Goal: Transaction & Acquisition: Purchase product/service

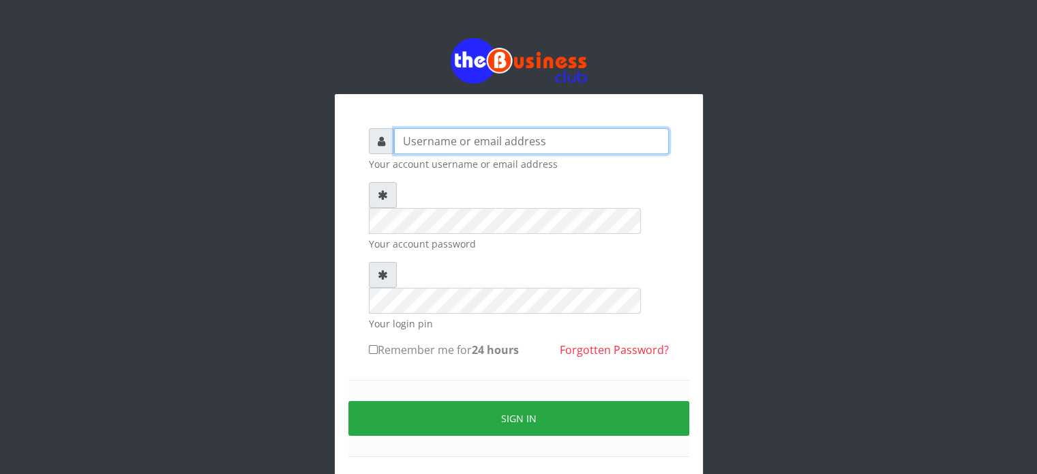
click at [449, 143] on input "text" at bounding box center [531, 141] width 275 height 26
type input "videx"
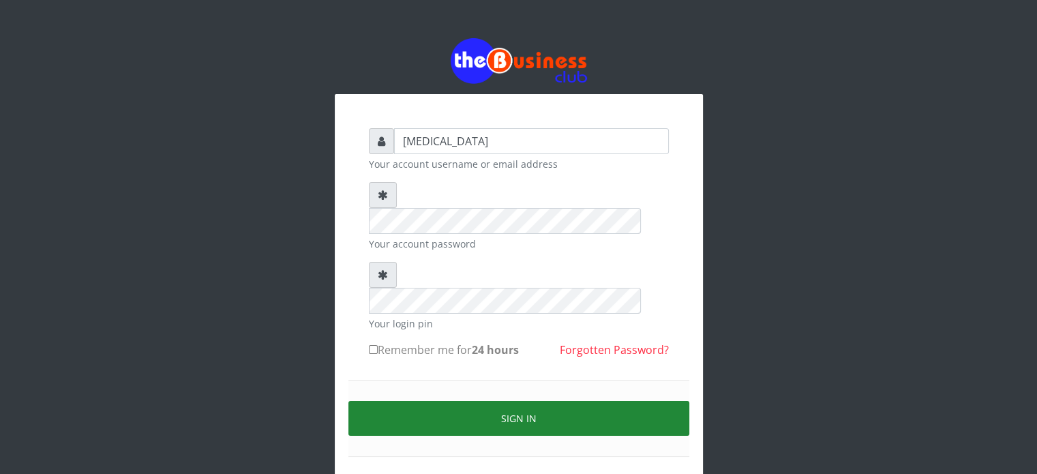
click at [603, 401] on button "Sign in" at bounding box center [518, 418] width 341 height 35
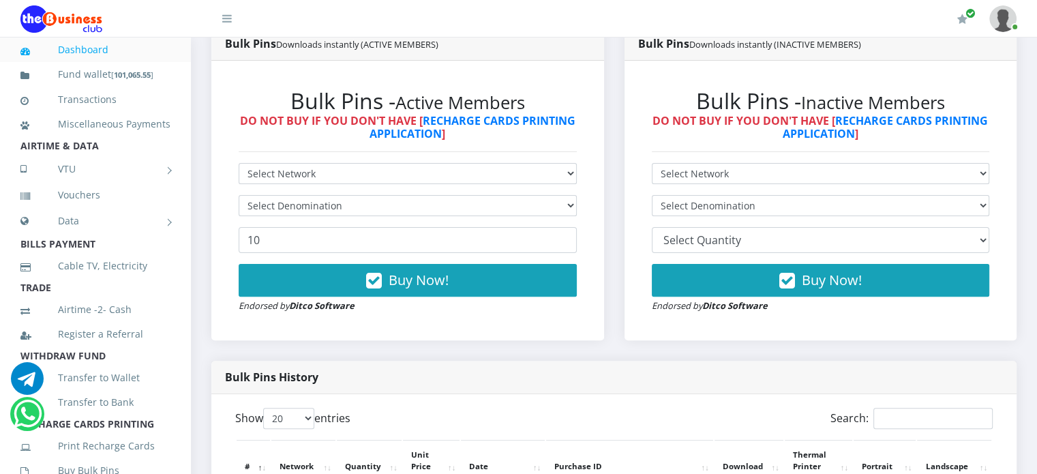
scroll to position [384, 0]
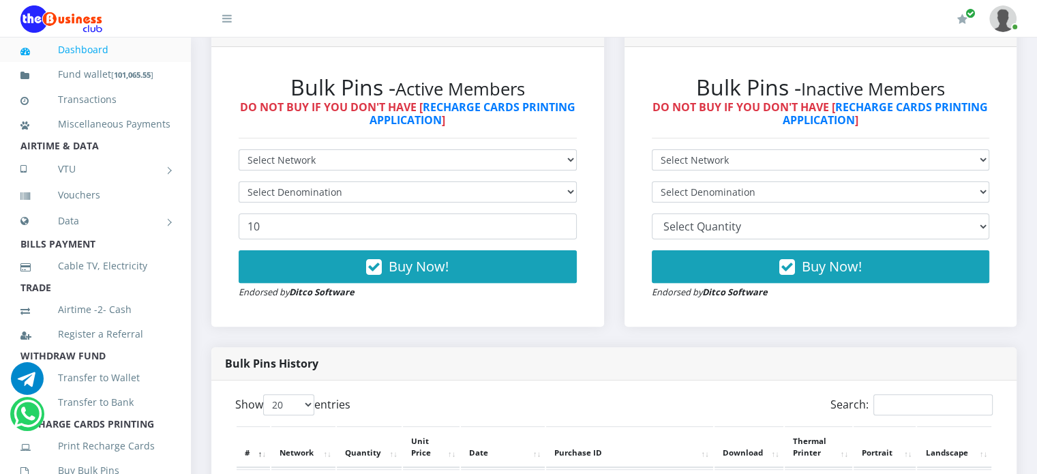
click at [370, 187] on form "Select Network MTN Globacom 9Mobile Airtel Select Denomination 10 Buy Now! Endo…" at bounding box center [408, 224] width 338 height 150
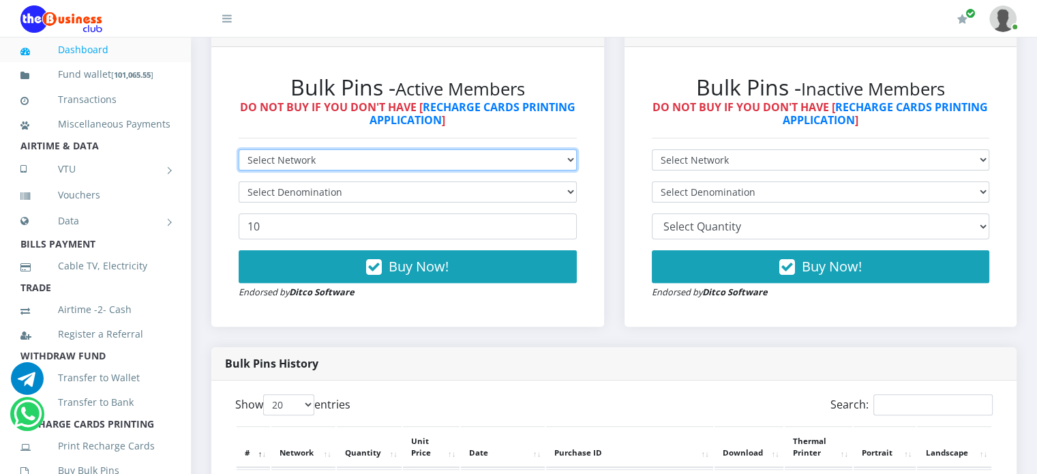
click at [355, 168] on select "Select Network MTN Globacom 9Mobile Airtel" at bounding box center [408, 159] width 338 height 21
select select "MTN"
click at [239, 164] on select "Select Network MTN Globacom 9Mobile Airtel" at bounding box center [408, 159] width 338 height 21
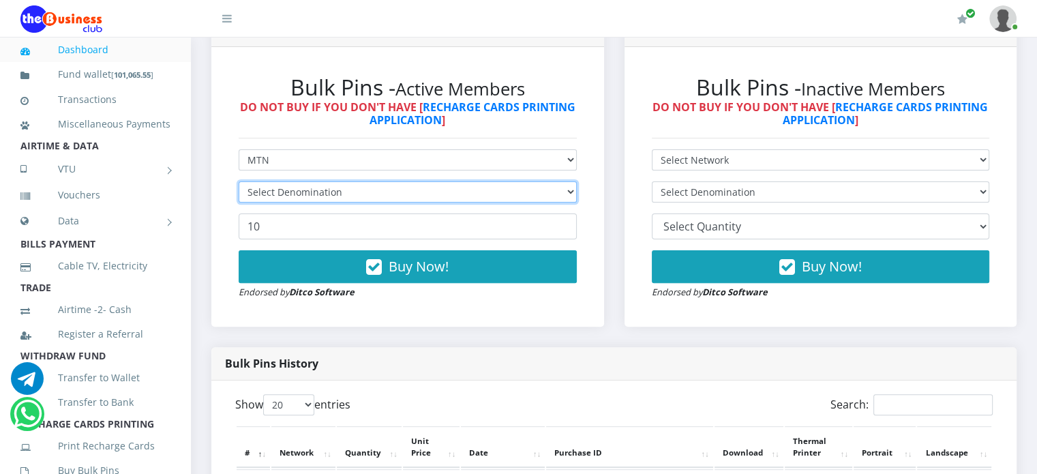
click at [329, 202] on select "Select Denomination" at bounding box center [408, 191] width 338 height 21
click at [327, 202] on select "Select Denomination" at bounding box center [408, 191] width 338 height 21
click at [324, 202] on select "Select Denomination" at bounding box center [408, 191] width 338 height 21
select select "96.99-100"
click at [239, 196] on select "Select Denomination MTN NGN100 - ₦96.99 MTN NGN200 - ₦193.98 MTN NGN400 - ₦387.…" at bounding box center [408, 191] width 338 height 21
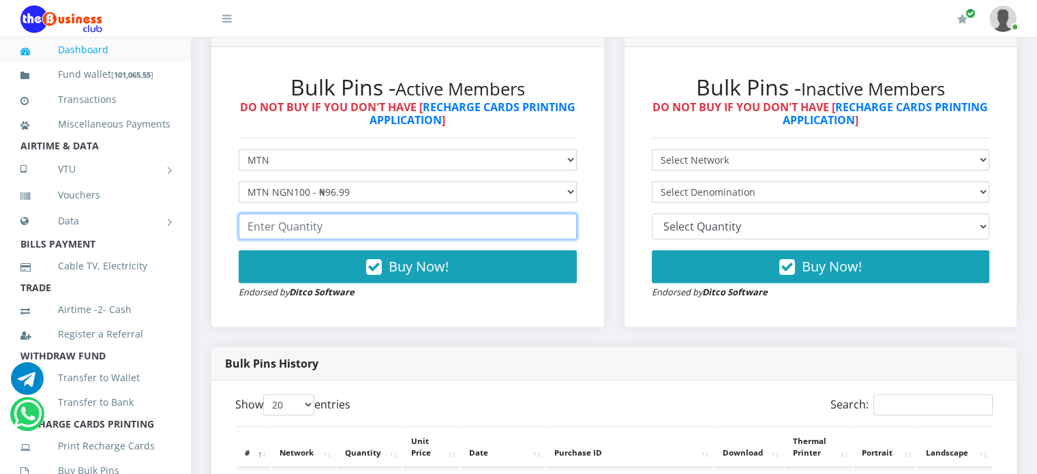
click at [312, 236] on input "number" at bounding box center [408, 226] width 338 height 26
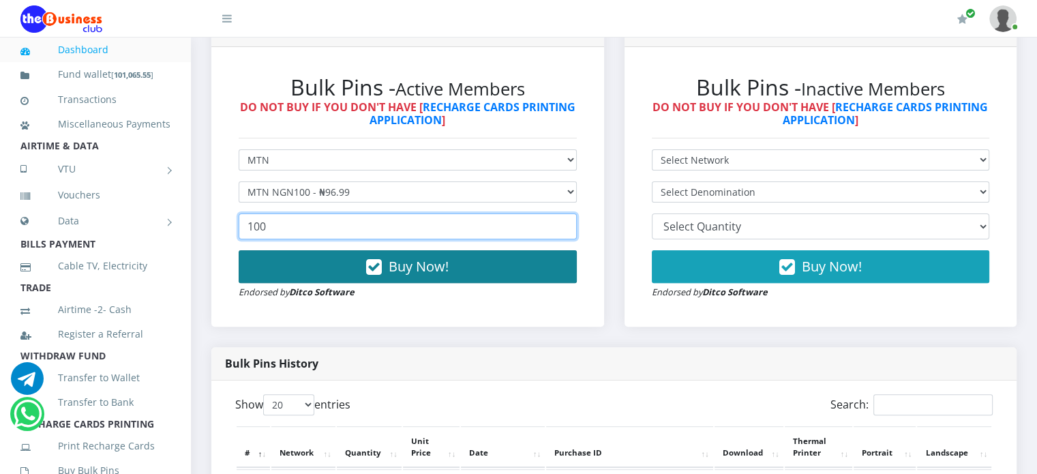
type input "100"
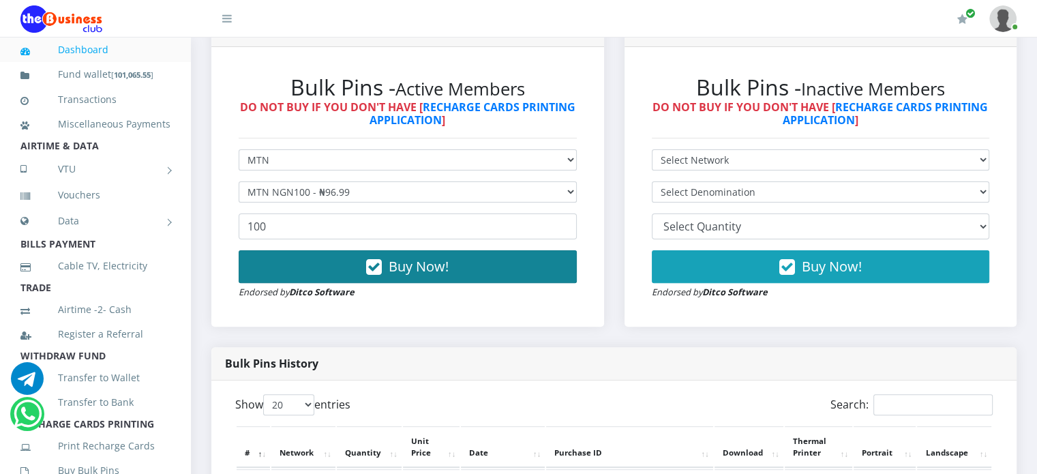
click at [354, 273] on button "Buy Now!" at bounding box center [408, 266] width 338 height 33
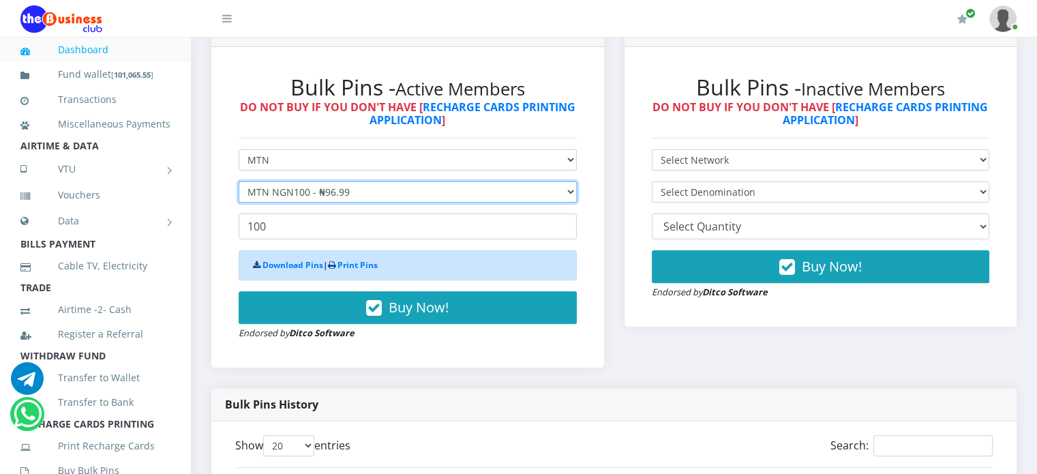
click at [335, 200] on select "Select Denomination MTN NGN100 - ₦96.99 MTN NGN200 - ₦193.98 MTN NGN400 - ₦387.…" at bounding box center [408, 191] width 338 height 21
select select "193.98-200"
click at [239, 196] on select "Select Denomination MTN NGN100 - ₦96.99 MTN NGN200 - ₦193.98 MTN NGN400 - ₦387.…" at bounding box center [408, 191] width 338 height 21
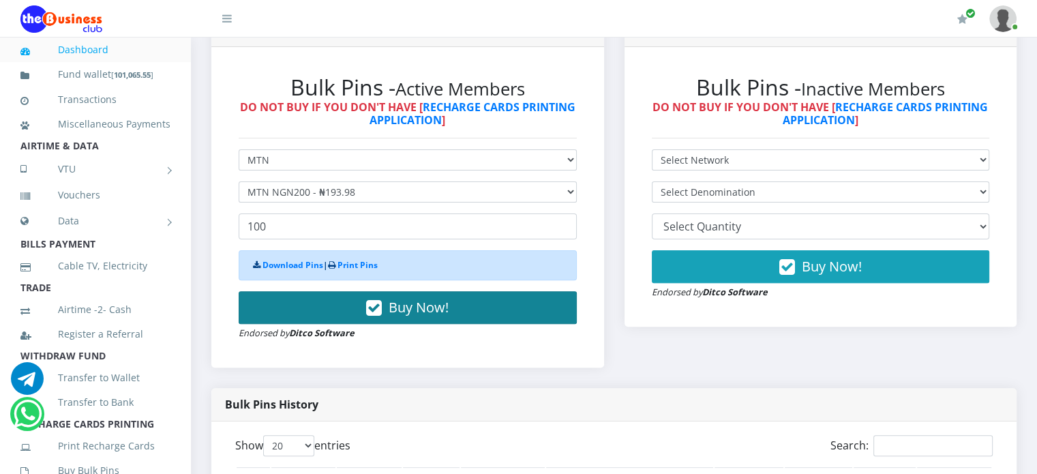
click at [368, 315] on icon "button" at bounding box center [374, 308] width 16 height 14
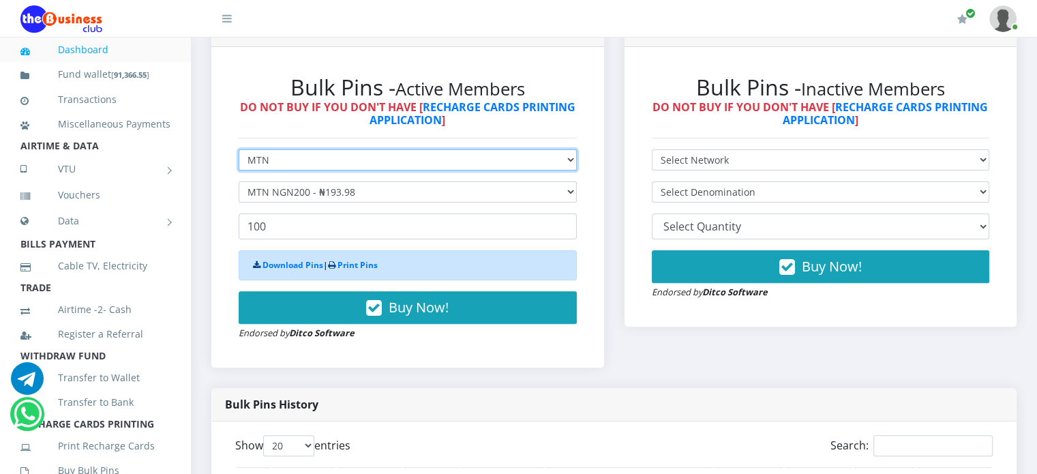
click at [293, 170] on select "Select Network MTN Globacom 9Mobile Airtel" at bounding box center [408, 159] width 338 height 21
select select "Glo"
click at [239, 164] on select "Select Network MTN Globacom 9Mobile Airtel" at bounding box center [408, 159] width 338 height 21
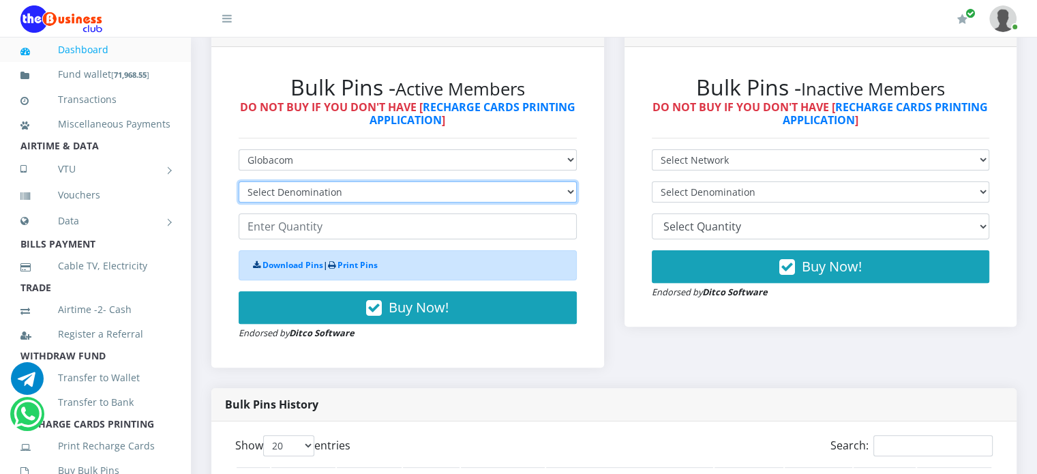
click at [290, 202] on select "Select Denomination Glo NGN100 - ₦96.55 Glo NGN200 - ₦193.10 Glo NGN500 - ₦482.…" at bounding box center [408, 191] width 338 height 21
select select "96.55-100"
click at [239, 196] on select "Select Denomination Glo NGN100 - ₦96.55 Glo NGN200 - ₦193.10 Glo NGN500 - ₦482.…" at bounding box center [408, 191] width 338 height 21
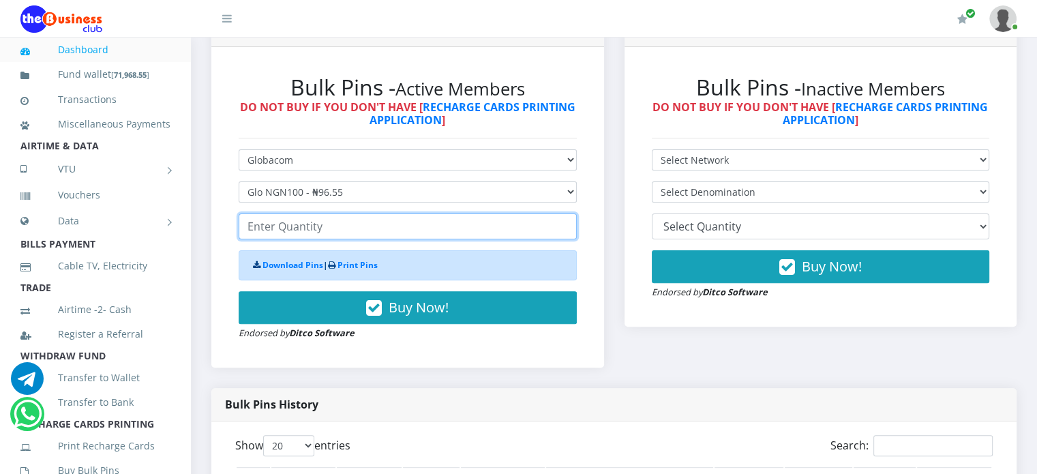
click at [295, 239] on input "number" at bounding box center [408, 226] width 338 height 26
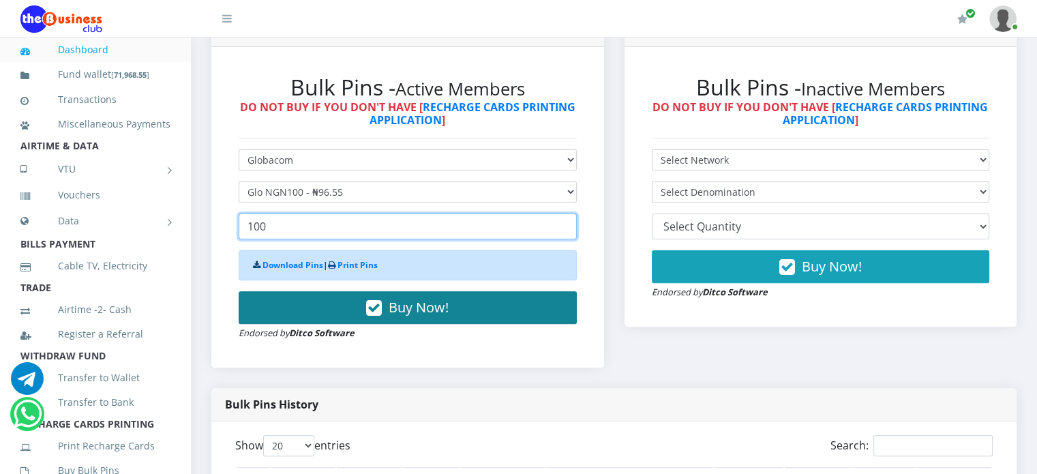
type input "100"
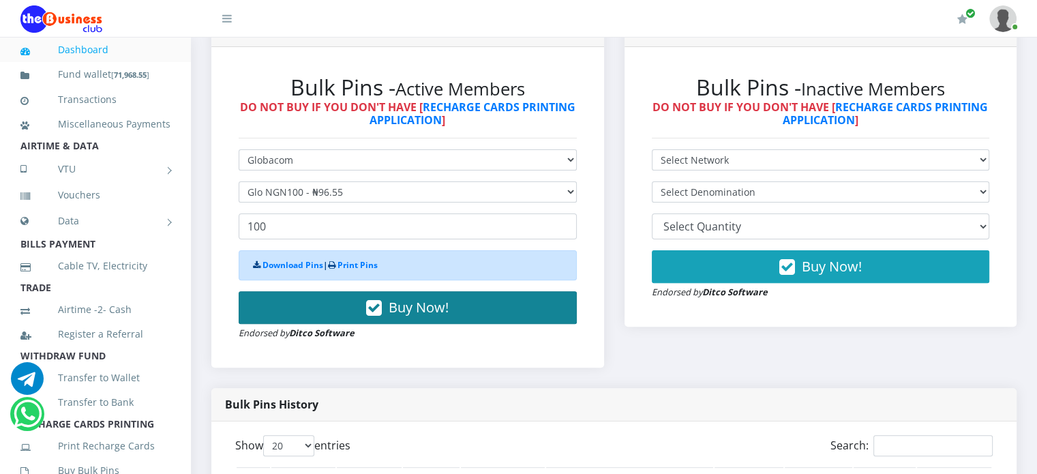
click at [366, 315] on icon "button" at bounding box center [374, 308] width 16 height 14
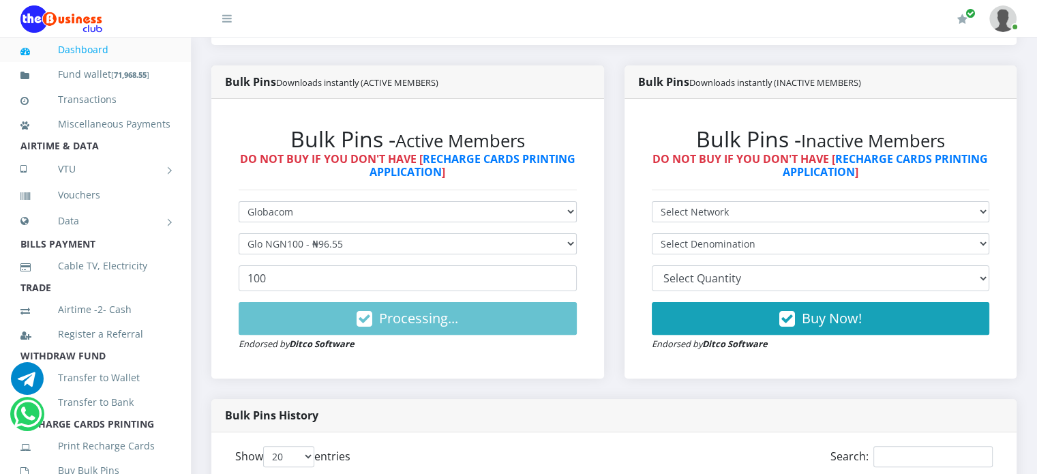
scroll to position [343, 0]
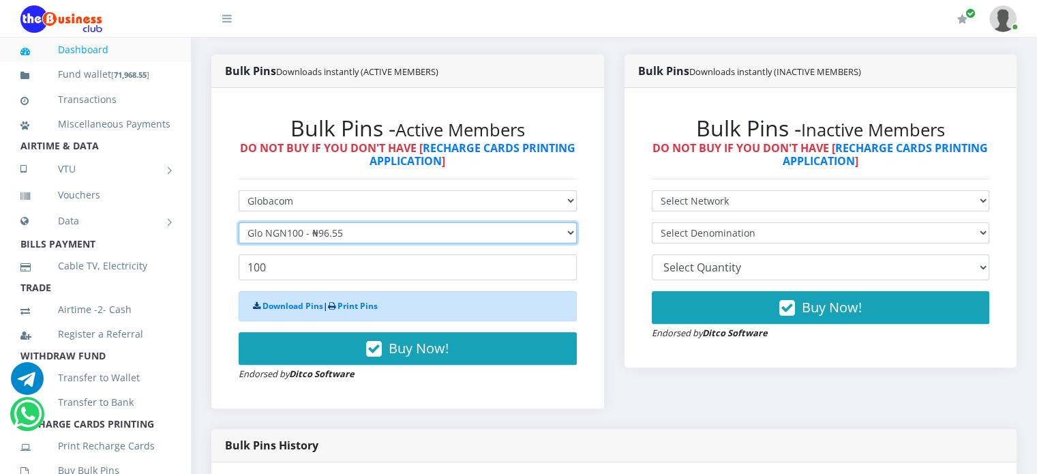
click at [312, 243] on select "Select Denomination Glo NGN100 - ₦96.55 Glo NGN200 - ₦193.10 Glo NGN500 - ₦482.…" at bounding box center [408, 232] width 338 height 21
select select "193.1-200"
click at [239, 237] on select "Select Denomination Glo NGN100 - ₦96.55 Glo NGN200 - ₦193.10 Glo NGN500 - ₦482.…" at bounding box center [408, 232] width 338 height 21
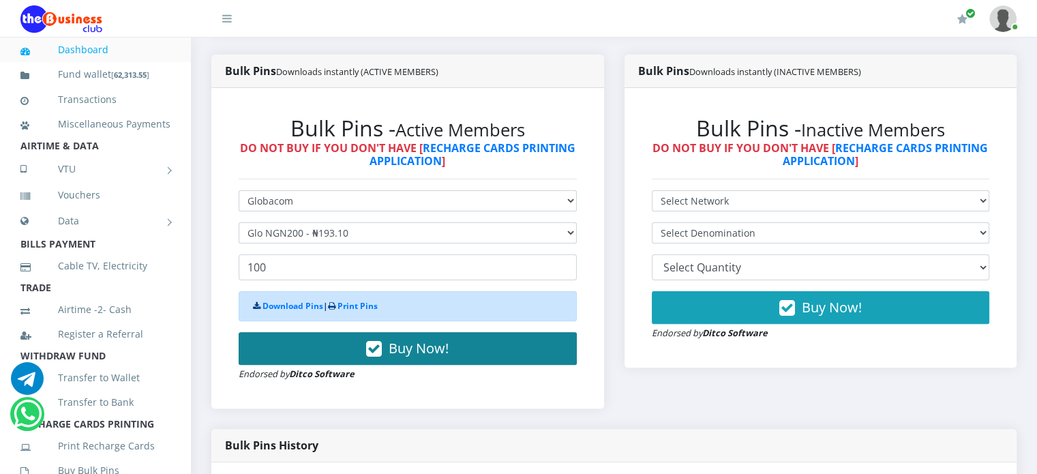
click at [376, 356] on icon "button" at bounding box center [374, 349] width 16 height 14
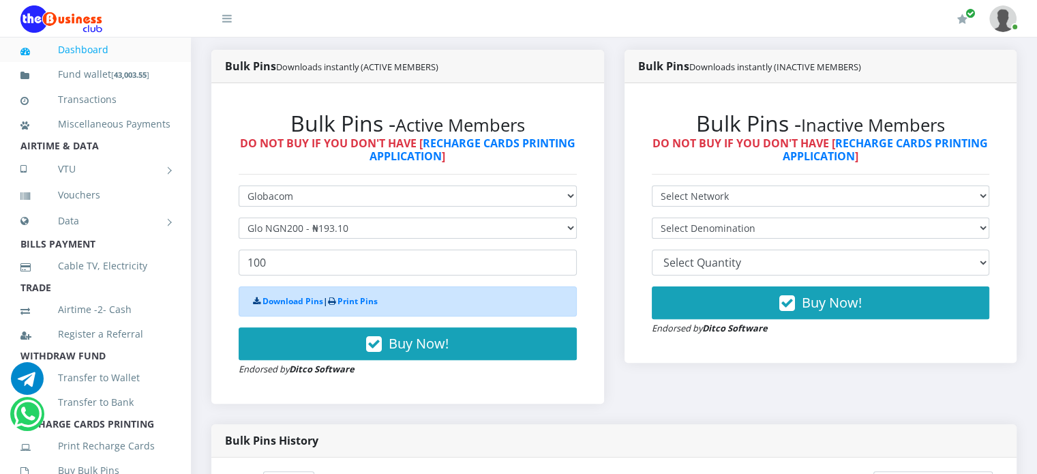
scroll to position [348, 0]
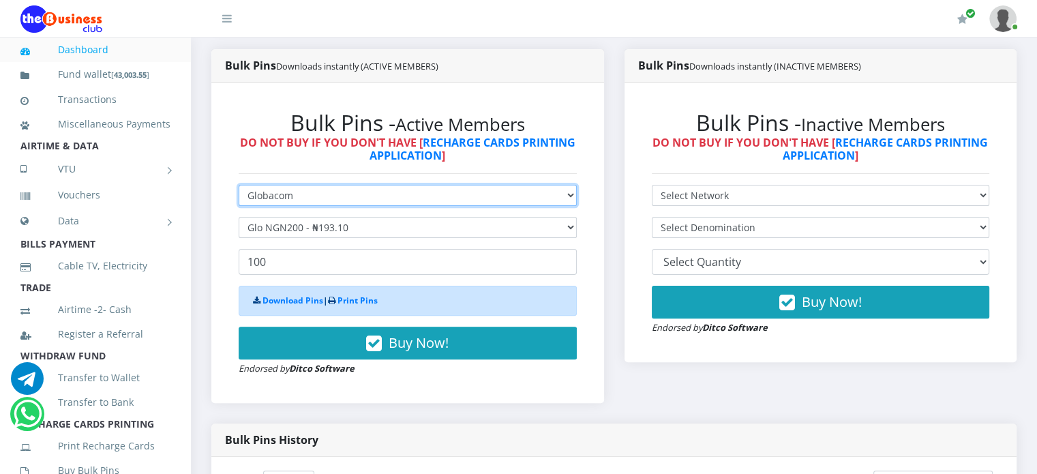
click at [317, 206] on select "Select Network MTN Globacom 9Mobile Airtel" at bounding box center [408, 195] width 338 height 21
select select "Airtel"
click at [239, 200] on select "Select Network MTN Globacom 9Mobile Airtel" at bounding box center [408, 195] width 338 height 21
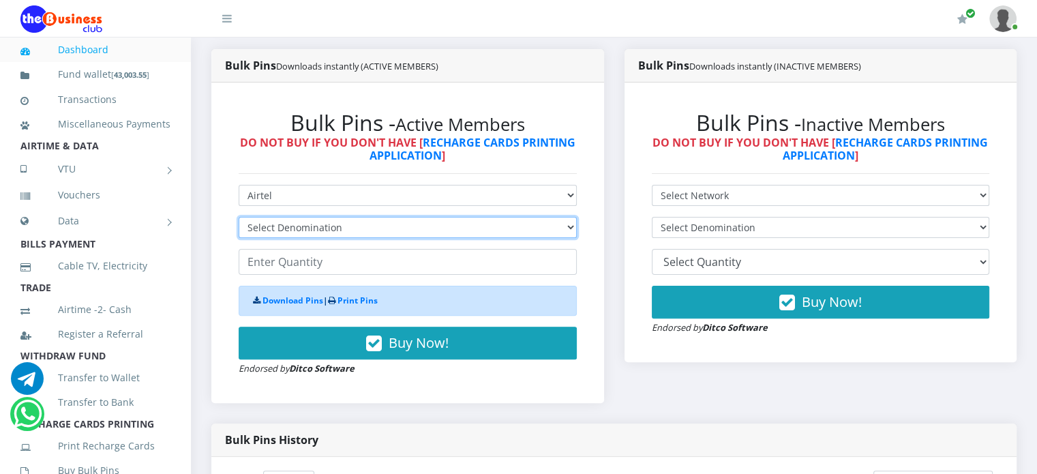
click at [275, 238] on select "Select Denomination Airtel NGN100 - ₦96.38 Airtel NGN200 - ₦192.76 Airtel NGN50…" at bounding box center [408, 227] width 338 height 21
select select "96.38-100"
click at [239, 232] on select "Select Denomination Airtel NGN100 - ₦96.38 Airtel NGN200 - ₦192.76 Airtel NGN50…" at bounding box center [408, 227] width 338 height 21
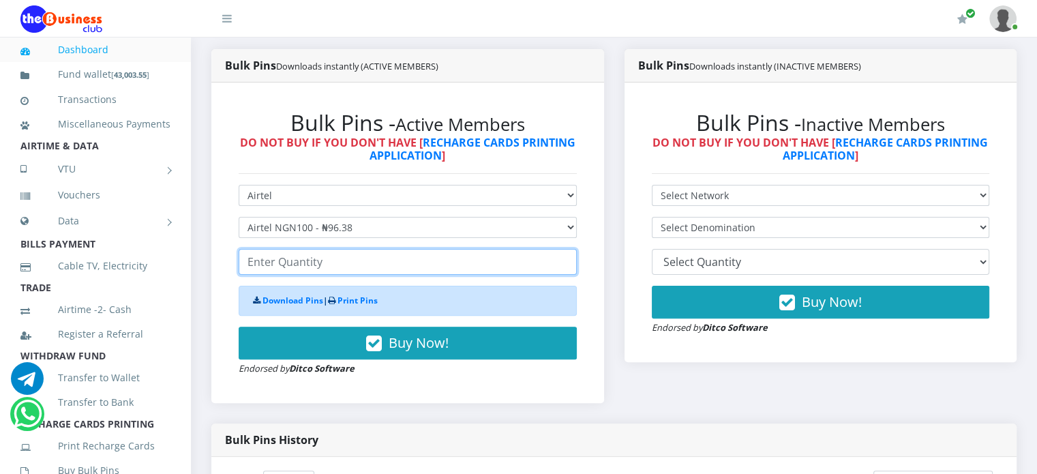
click at [272, 275] on input "number" at bounding box center [408, 262] width 338 height 26
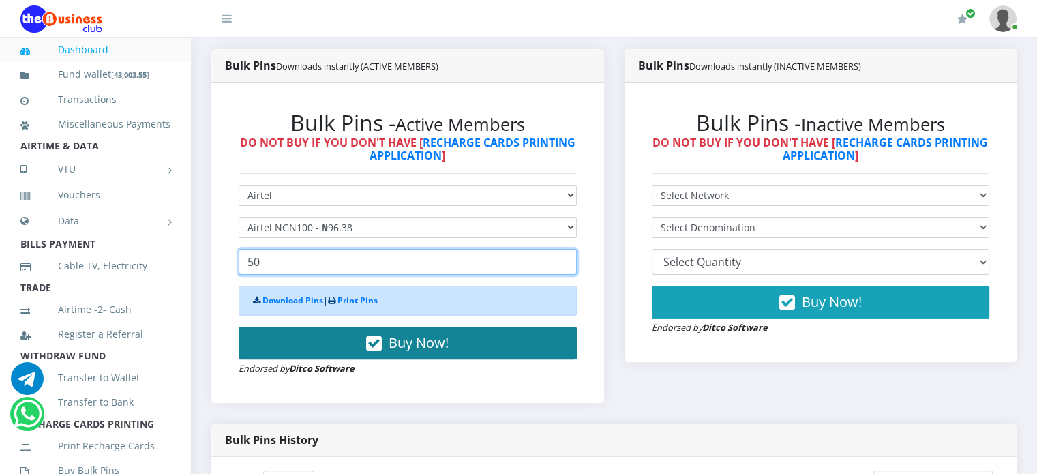
type input "50"
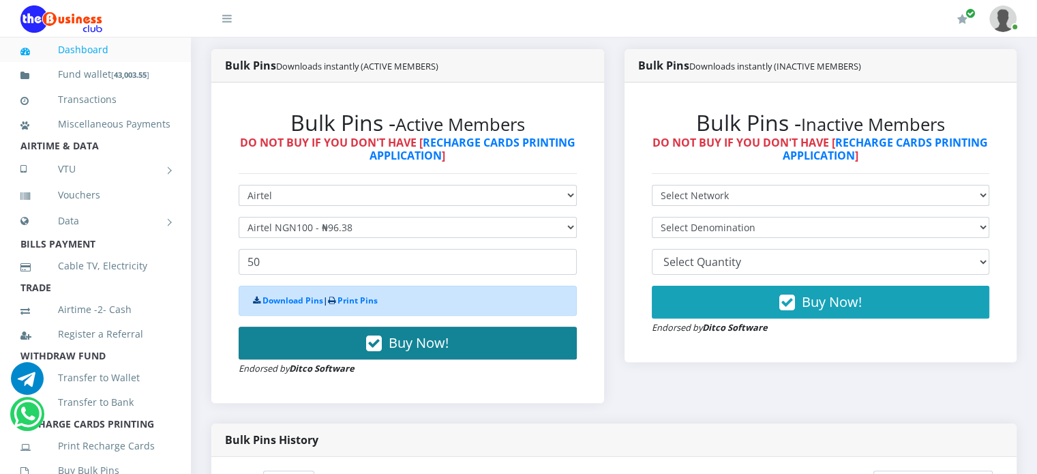
click at [352, 348] on button "Buy Now!" at bounding box center [408, 343] width 338 height 33
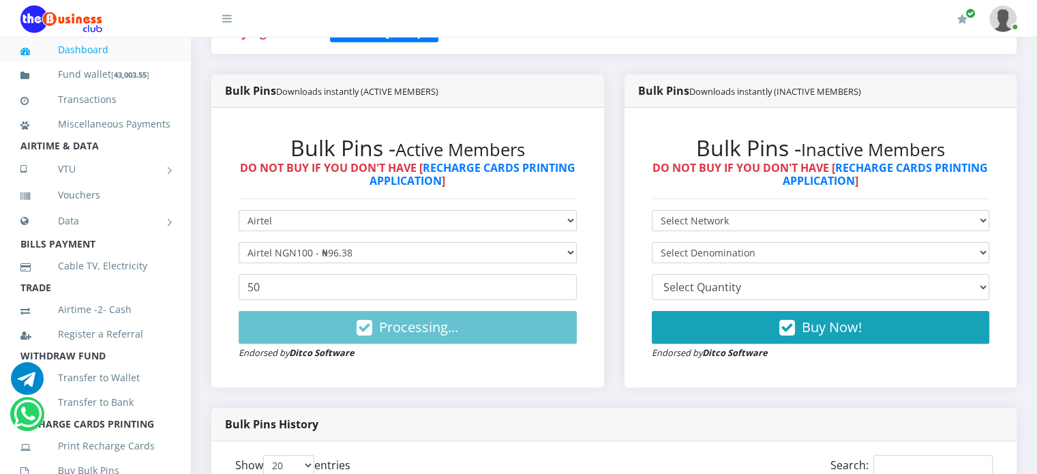
scroll to position [324, 0]
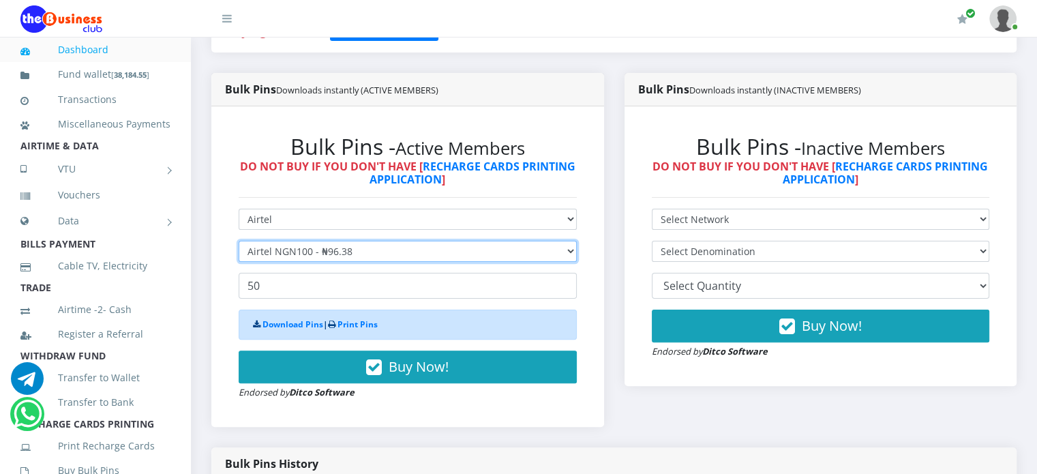
click at [339, 262] on select "Select Denomination Airtel NGN100 - ₦96.38 Airtel NGN200 - ₦192.76 Airtel NGN50…" at bounding box center [408, 251] width 338 height 21
select select "192.76-200"
click at [239, 256] on select "Select Denomination Airtel NGN100 - ₦96.38 Airtel NGN200 - ₦192.76 Airtel NGN50…" at bounding box center [408, 251] width 338 height 21
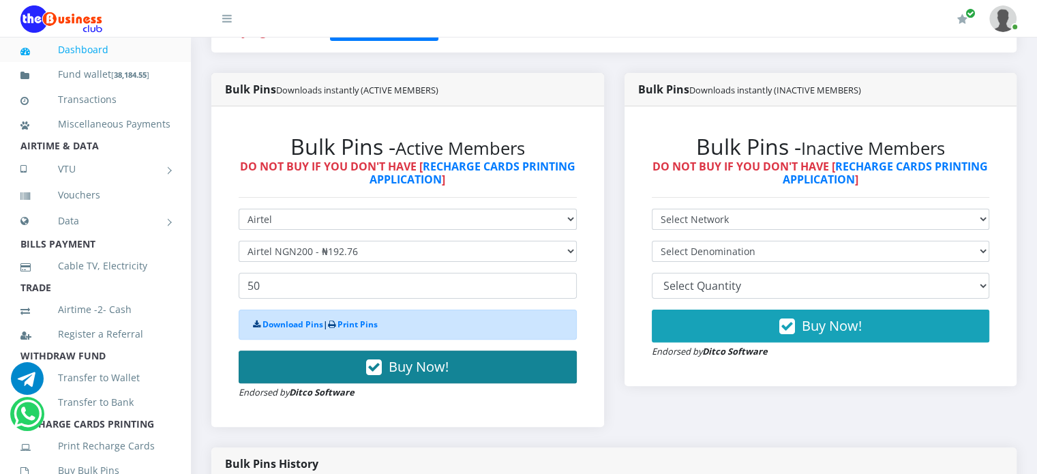
click at [378, 374] on icon "button" at bounding box center [374, 368] width 16 height 14
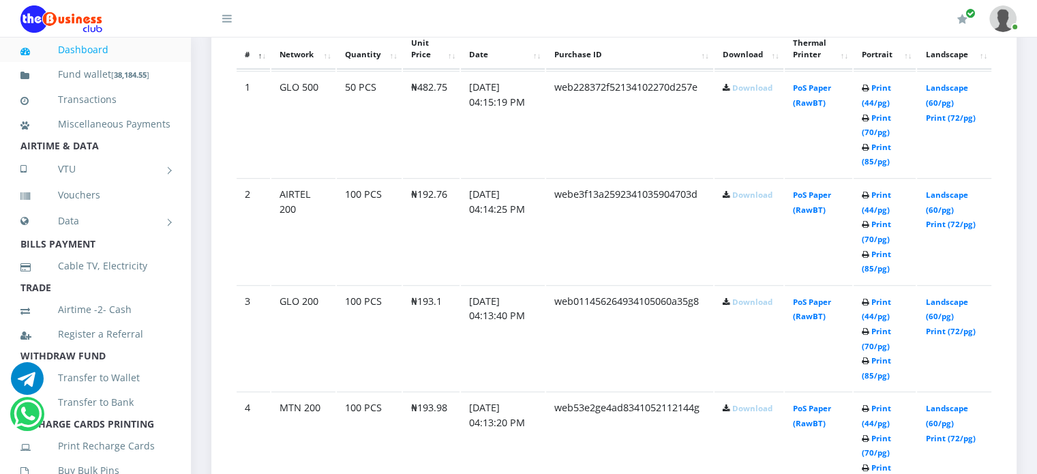
scroll to position [539, 0]
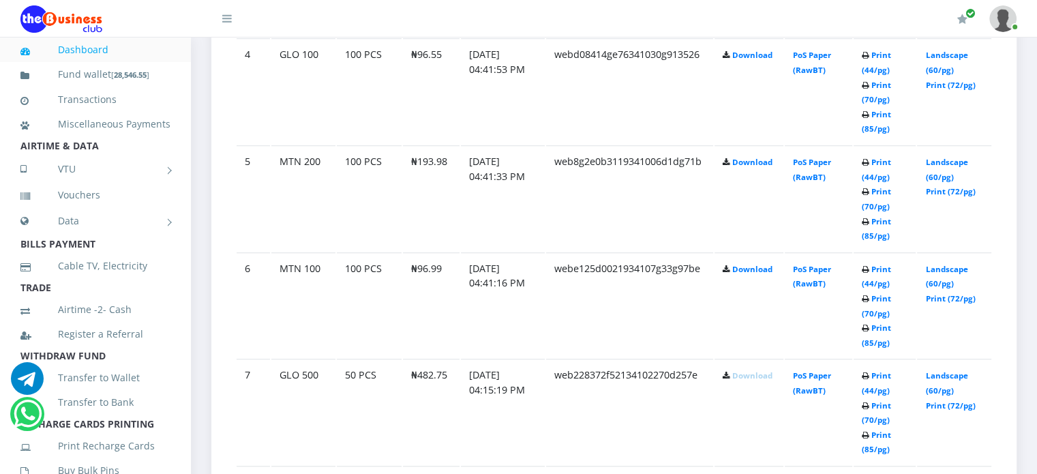
scroll to position [1137, 0]
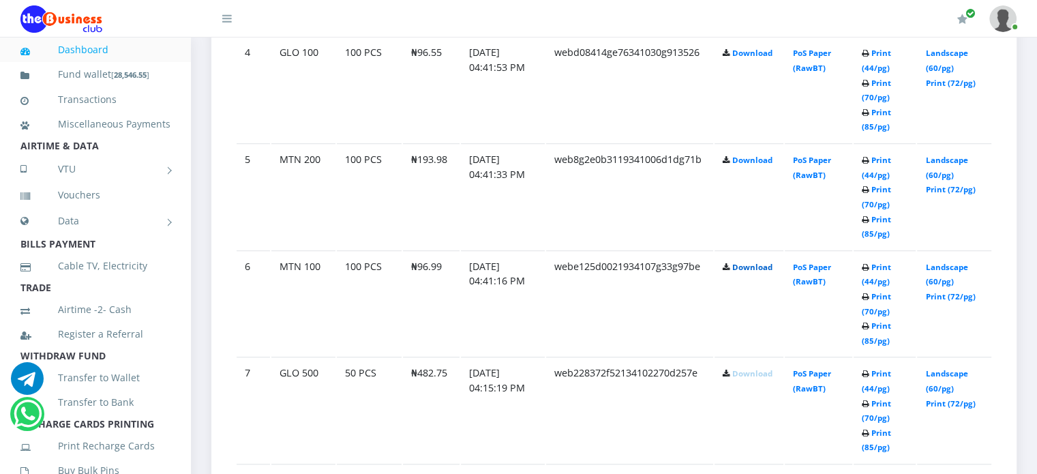
click at [753, 272] on link "Download" at bounding box center [752, 267] width 40 height 10
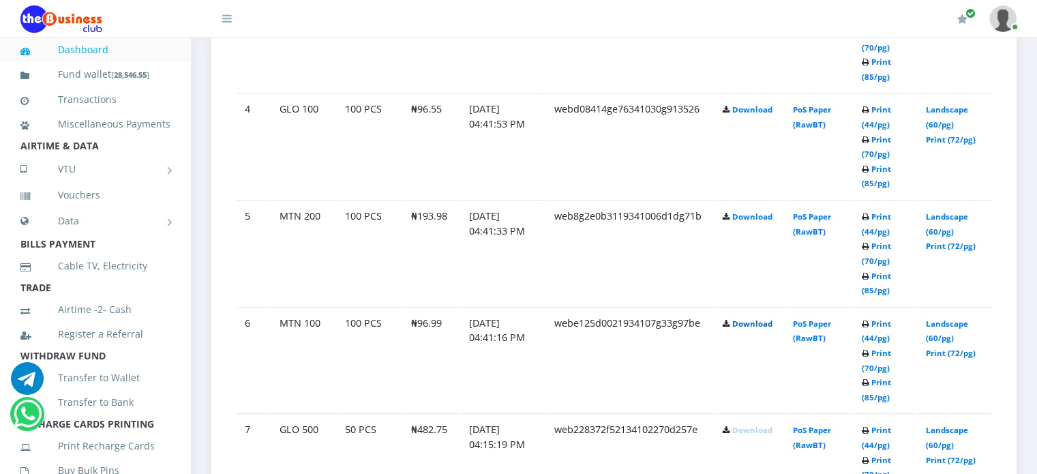
scroll to position [1077, 0]
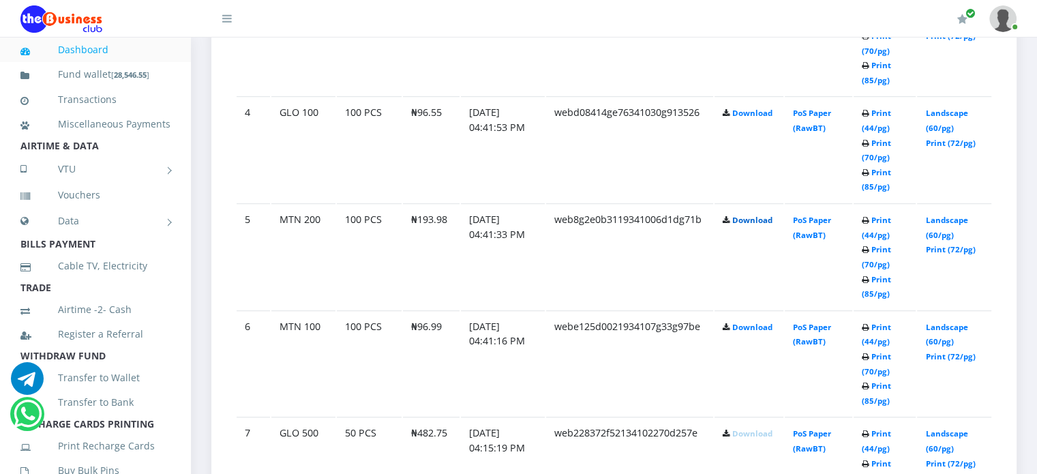
click at [747, 225] on link "Download" at bounding box center [752, 220] width 40 height 10
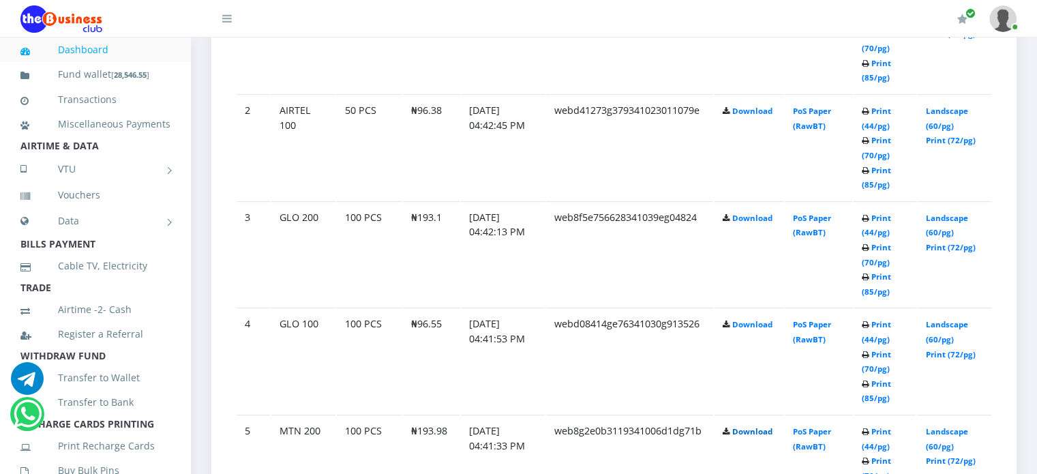
scroll to position [865, 0]
click at [747, 330] on link "Download" at bounding box center [752, 325] width 40 height 10
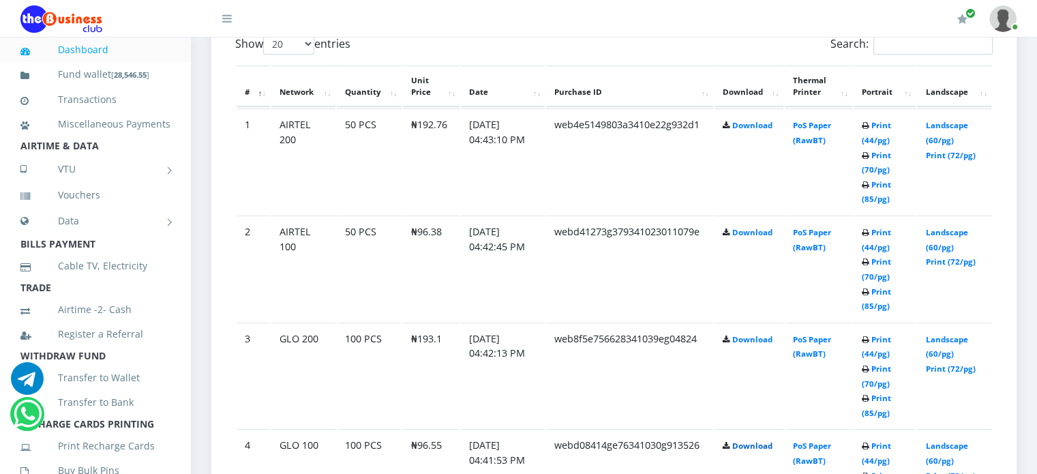
scroll to position [744, 0]
click at [750, 345] on link "Download" at bounding box center [752, 340] width 40 height 10
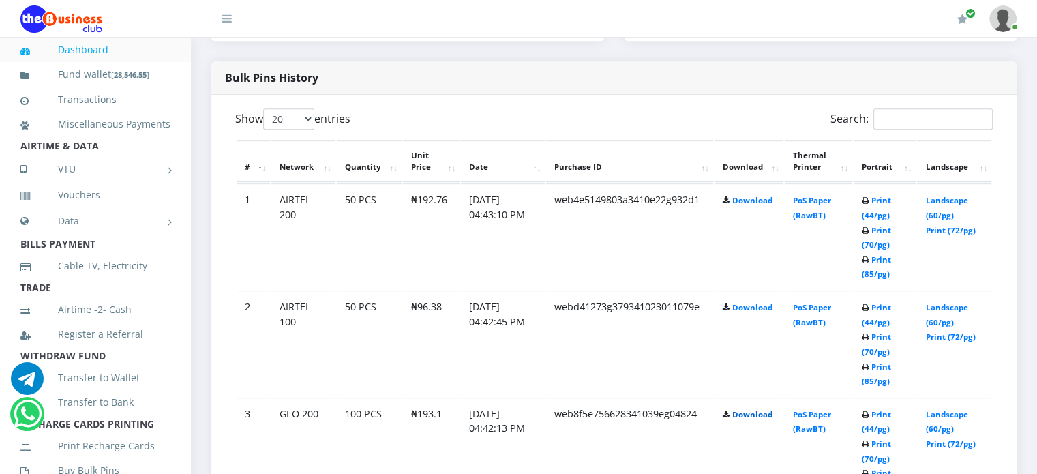
scroll to position [669, 0]
click at [748, 313] on link "Download" at bounding box center [752, 308] width 40 height 10
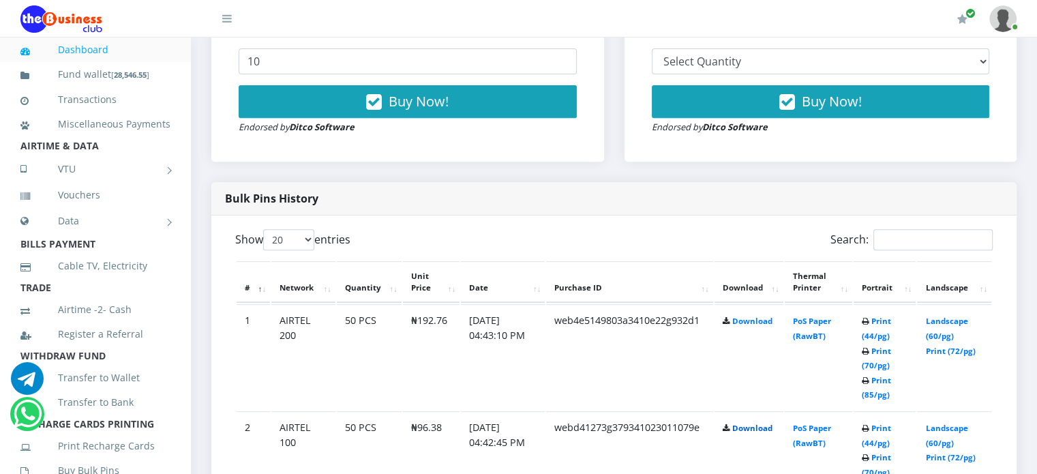
scroll to position [540, 0]
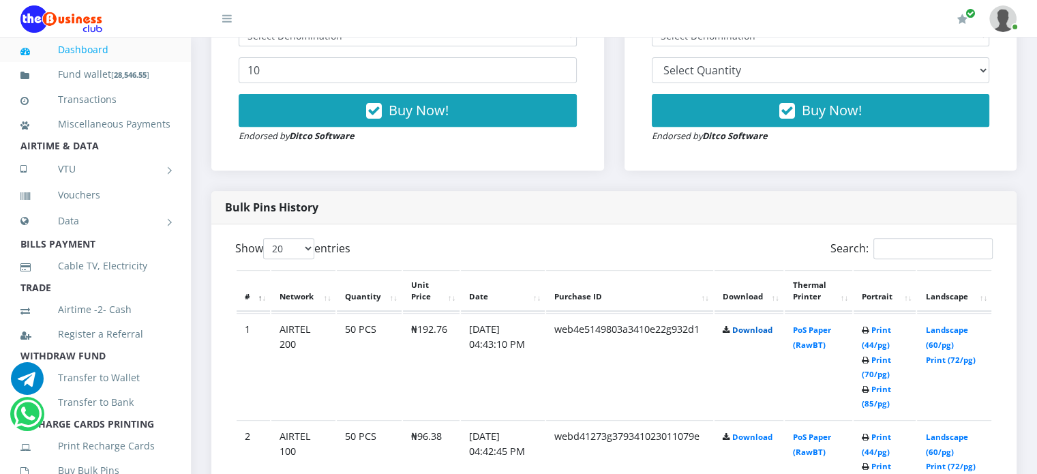
click at [748, 335] on link "Download" at bounding box center [752, 329] width 40 height 10
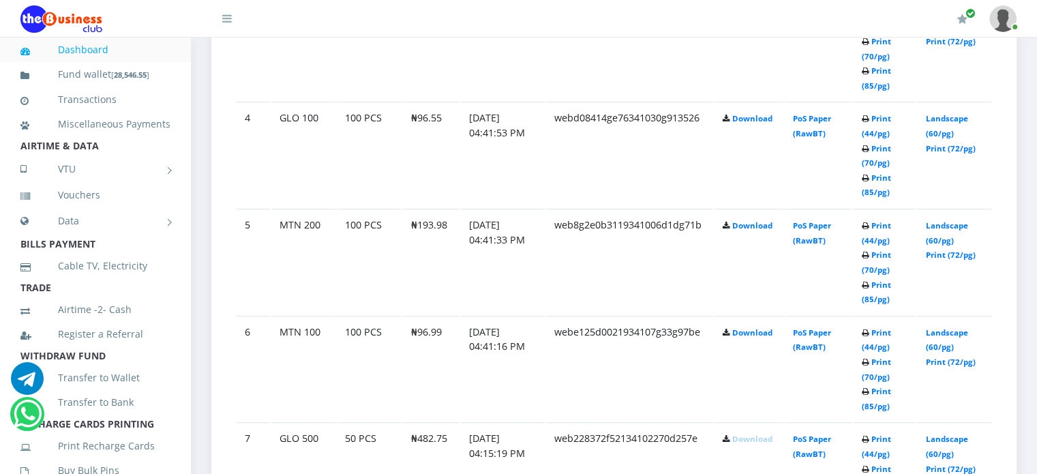
scroll to position [1073, 0]
drag, startPoint x: 415, startPoint y: 343, endPoint x: 440, endPoint y: 344, distance: 25.2
click at [440, 344] on td "₦96.99" at bounding box center [431, 367] width 57 height 106
copy td "96.99"
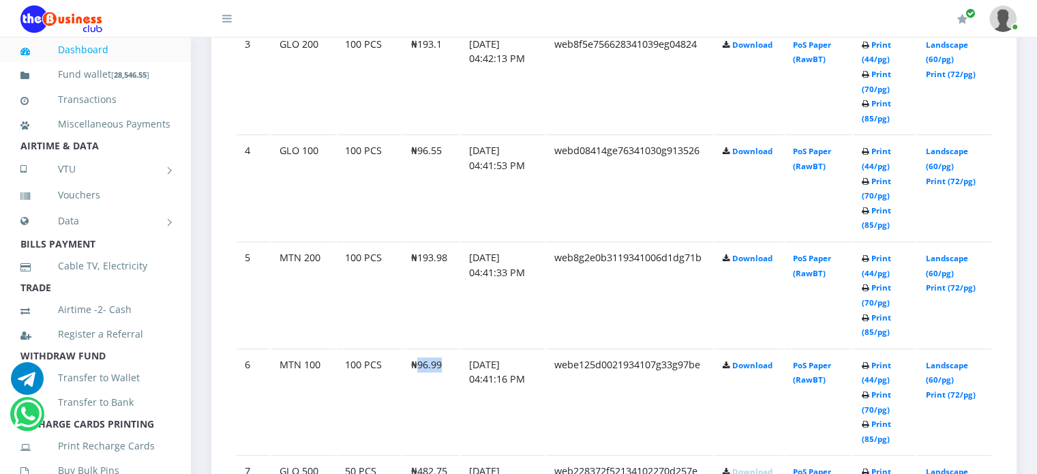
scroll to position [1057, 0]
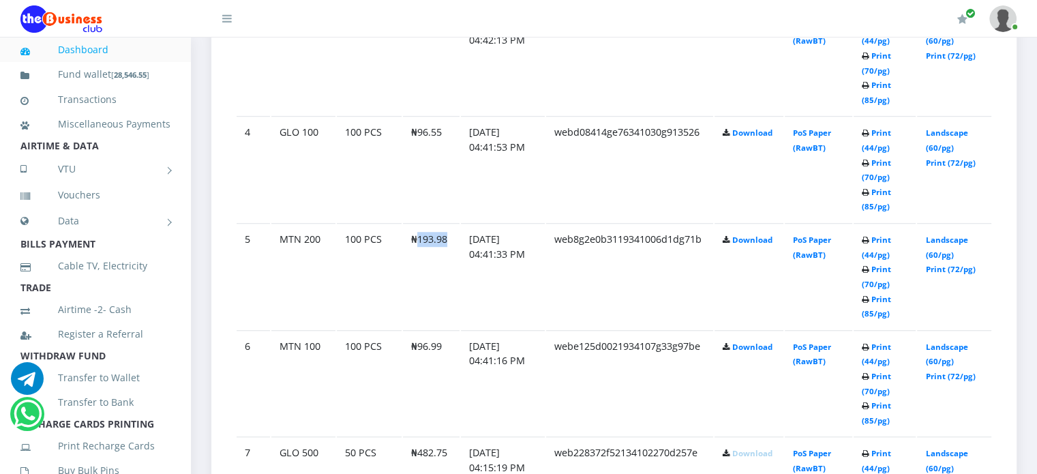
drag, startPoint x: 414, startPoint y: 249, endPoint x: 447, endPoint y: 256, distance: 33.4
click at [447, 256] on td "₦193.98" at bounding box center [431, 276] width 57 height 106
copy td "193.98"
drag, startPoint x: 414, startPoint y: 145, endPoint x: 446, endPoint y: 146, distance: 32.1
click at [446, 146] on td "₦96.55" at bounding box center [431, 169] width 57 height 106
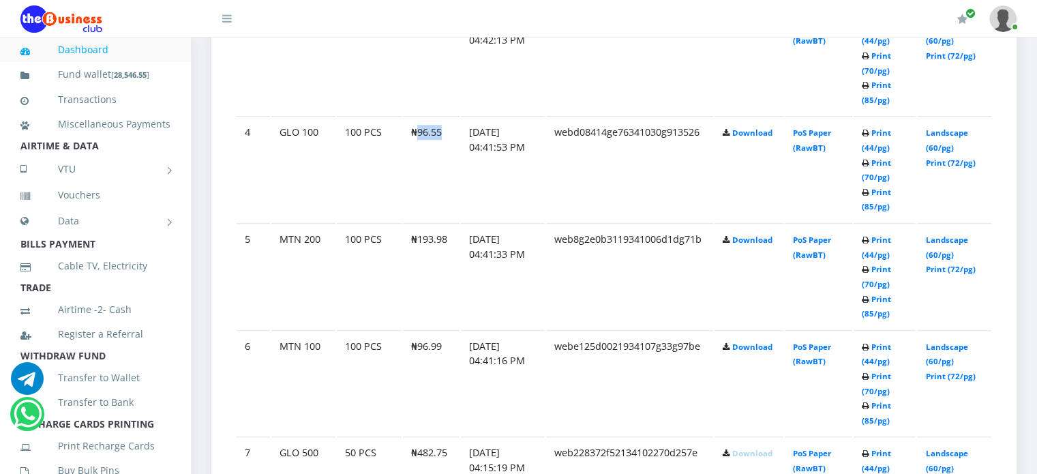
copy td "96.55"
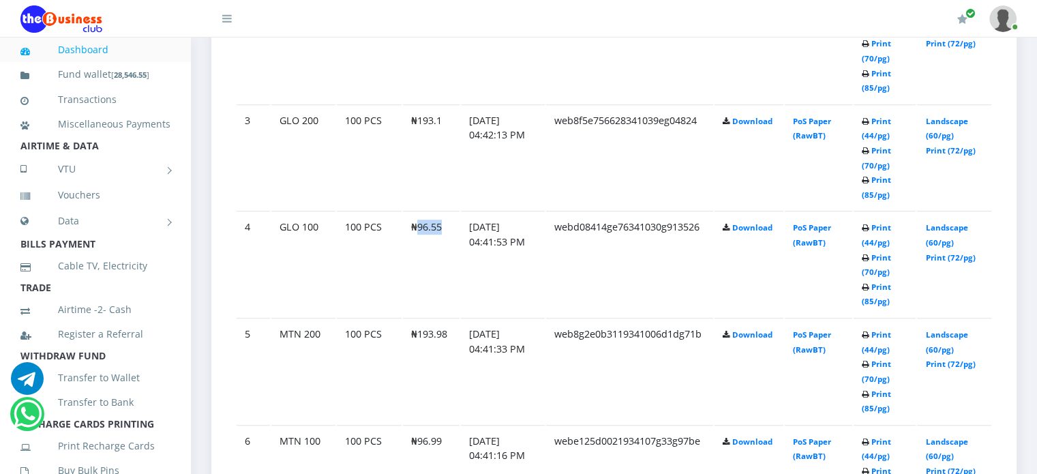
scroll to position [923, 0]
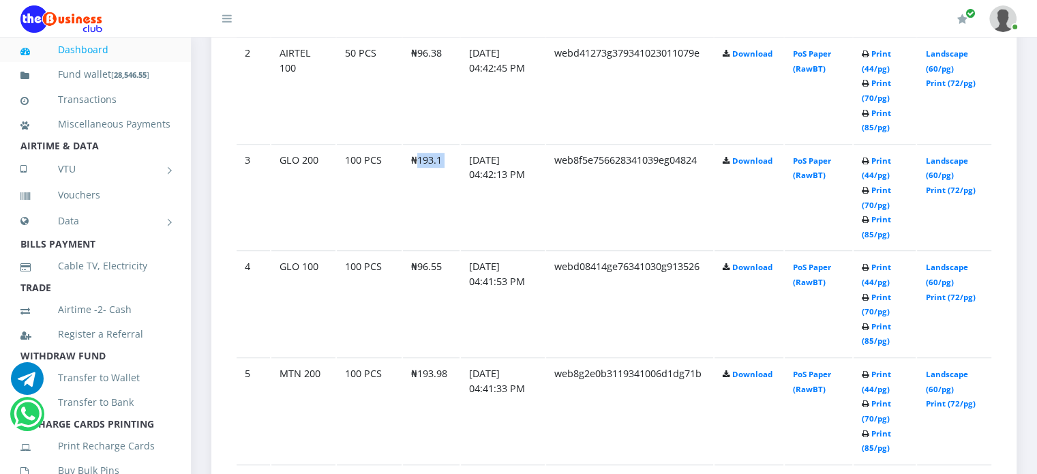
drag, startPoint x: 414, startPoint y: 170, endPoint x: 468, endPoint y: 172, distance: 53.9
click at [468, 172] on id "3 GLO 200 100 PCS ₦193.1 19.Sep.2025 04:42:13 PM web8f5e756628341039eg04824 Dow…" at bounding box center [614, 197] width 755 height 106
copy id "193.1"
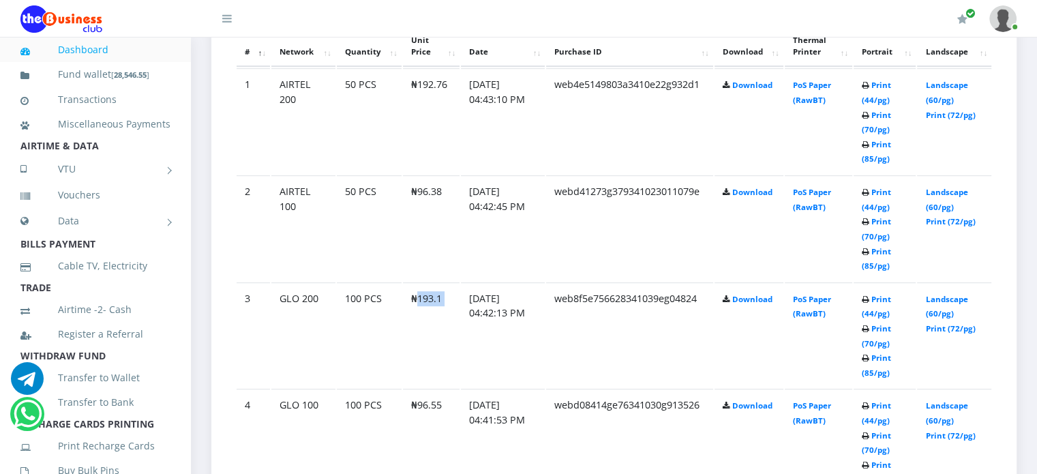
scroll to position [784, 0]
drag, startPoint x: 417, startPoint y: 205, endPoint x: 451, endPoint y: 209, distance: 34.3
click at [451, 209] on td "₦96.38" at bounding box center [431, 229] width 57 height 106
copy td "96.38"
drag, startPoint x: 416, startPoint y: 100, endPoint x: 451, endPoint y: 100, distance: 34.8
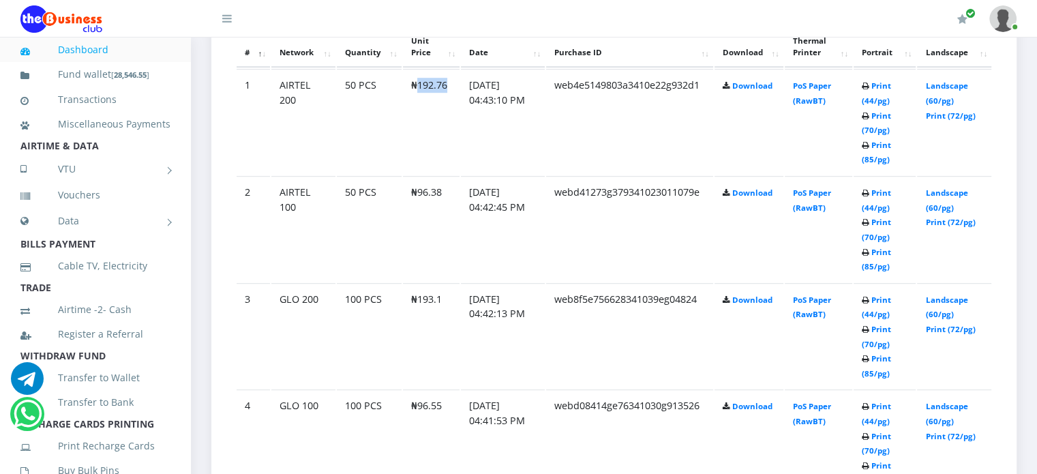
click at [451, 100] on td "₦192.76" at bounding box center [431, 122] width 57 height 106
copy td "192.76"
